Goal: Task Accomplishment & Management: Manage account settings

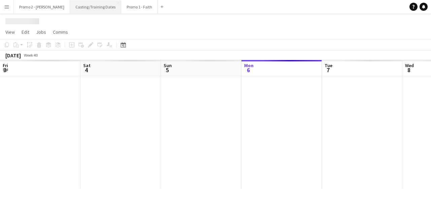
scroll to position [0, 161]
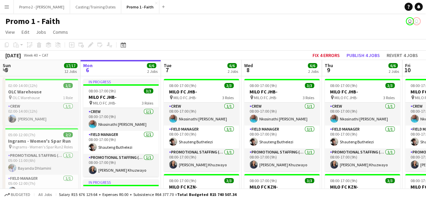
click at [10, 3] on button "Menu" at bounding box center [6, 6] width 13 height 13
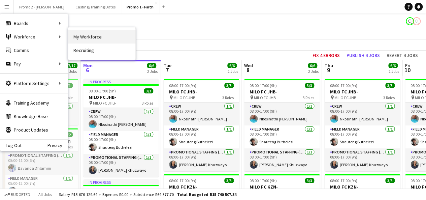
drag, startPoint x: 105, startPoint y: 28, endPoint x: 107, endPoint y: 32, distance: 4.2
click at [107, 32] on nav "My Workforce Recruiting" at bounding box center [101, 43] width 67 height 32
click at [107, 32] on link "My Workforce" at bounding box center [101, 36] width 67 height 13
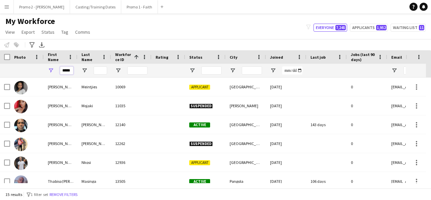
drag, startPoint x: 61, startPoint y: 70, endPoint x: 101, endPoint y: 67, distance: 39.5
click at [101, 67] on div "*****" at bounding box center [360, 70] width 720 height 13
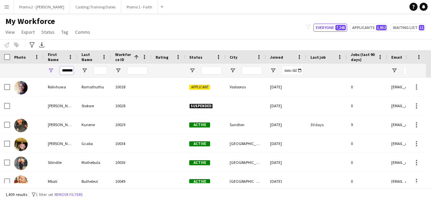
scroll to position [0, 3]
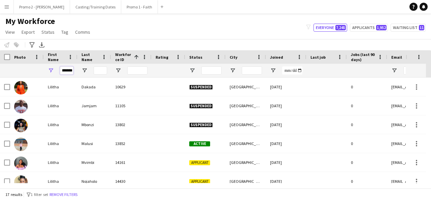
type input "*******"
click at [101, 68] on input "Last Name Filter Input" at bounding box center [100, 70] width 13 height 8
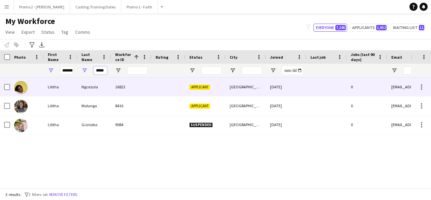
scroll to position [0, 2]
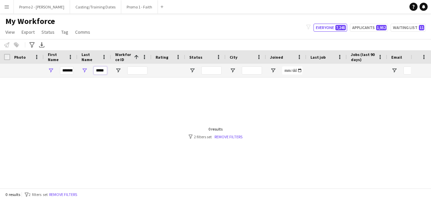
type input "*****"
drag, startPoint x: 60, startPoint y: 69, endPoint x: 158, endPoint y: 77, distance: 98.0
click at [158, 77] on div "Workforce Details Photo First Name 1" at bounding box center [360, 63] width 720 height 27
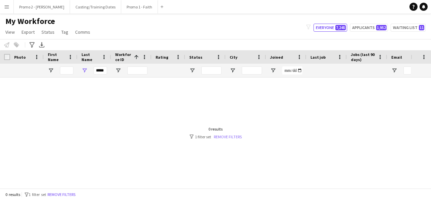
click at [224, 135] on link "Remove filters" at bounding box center [228, 136] width 28 height 5
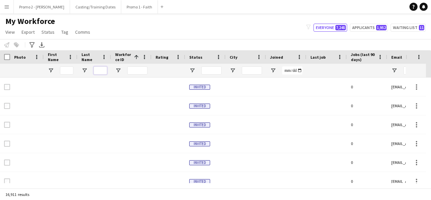
click at [105, 70] on input "Last Name Filter Input" at bounding box center [100, 70] width 13 height 8
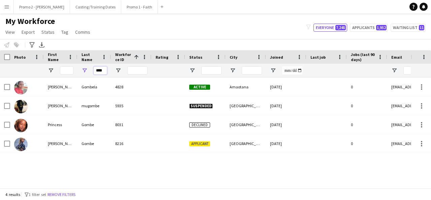
type input "*****"
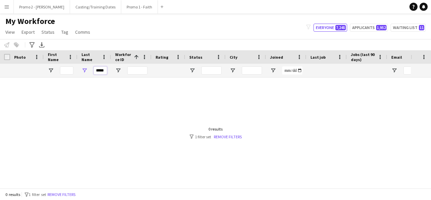
drag, startPoint x: 106, startPoint y: 71, endPoint x: 73, endPoint y: 66, distance: 33.0
click at [73, 66] on div "*****" at bounding box center [360, 70] width 720 height 13
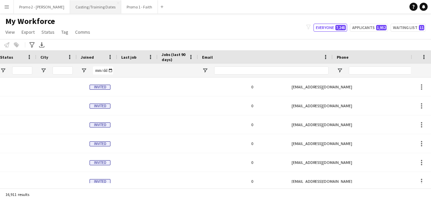
scroll to position [0, 189]
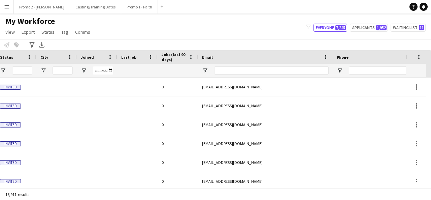
click at [6, 8] on app-icon "Menu" at bounding box center [6, 6] width 5 height 5
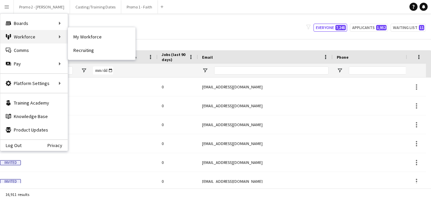
click at [54, 41] on div "Workforce Workforce" at bounding box center [33, 36] width 67 height 13
click at [50, 36] on div "Workforce Workforce" at bounding box center [33, 36] width 67 height 13
click at [77, 38] on link "My Workforce" at bounding box center [101, 36] width 67 height 13
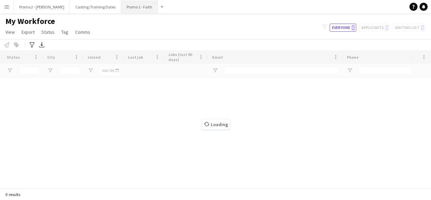
click at [121, 0] on button "Promo 1 - Faith Close" at bounding box center [139, 6] width 37 height 13
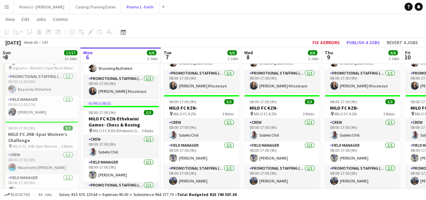
scroll to position [147, 0]
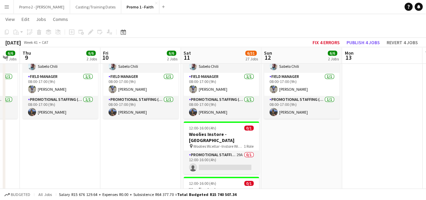
drag, startPoint x: 408, startPoint y: 136, endPoint x: 102, endPoint y: 89, distance: 310.2
